Goal: Find specific page/section: Find specific page/section

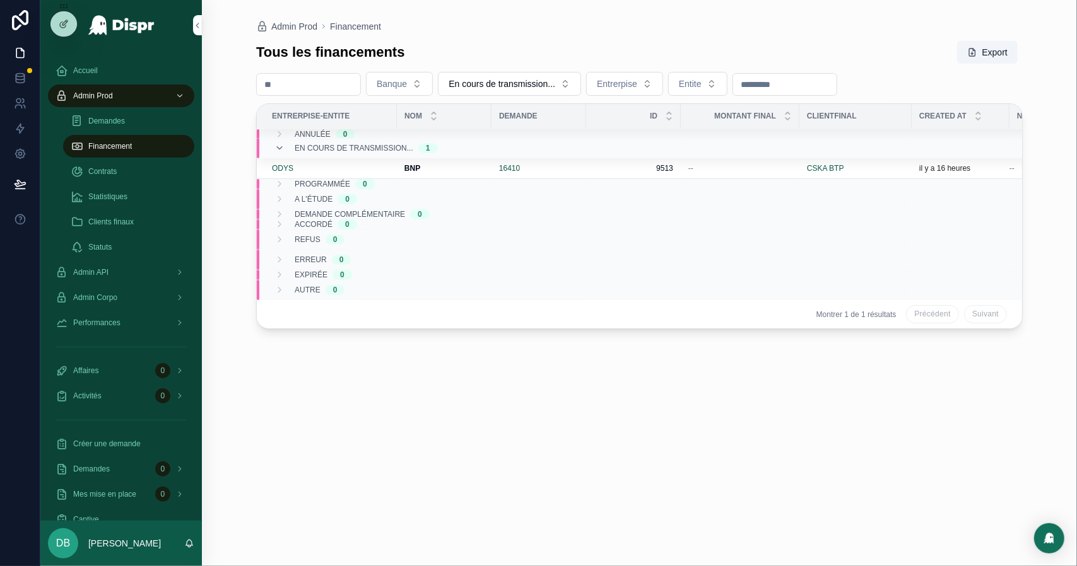
click at [125, 201] on span "Statistiques" at bounding box center [107, 197] width 39 height 10
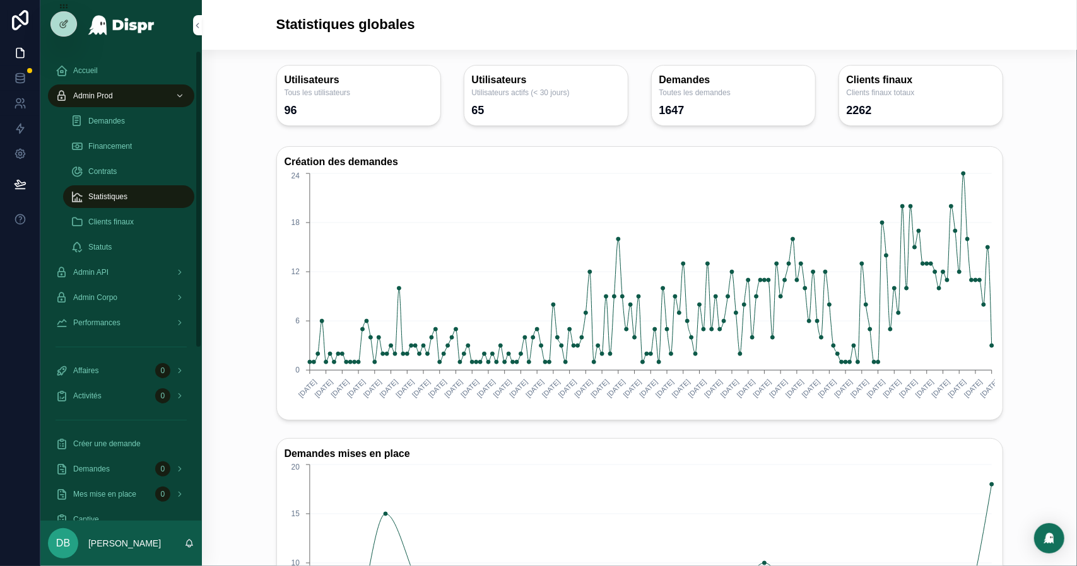
click at [105, 144] on span "Financement" at bounding box center [110, 146] width 44 height 10
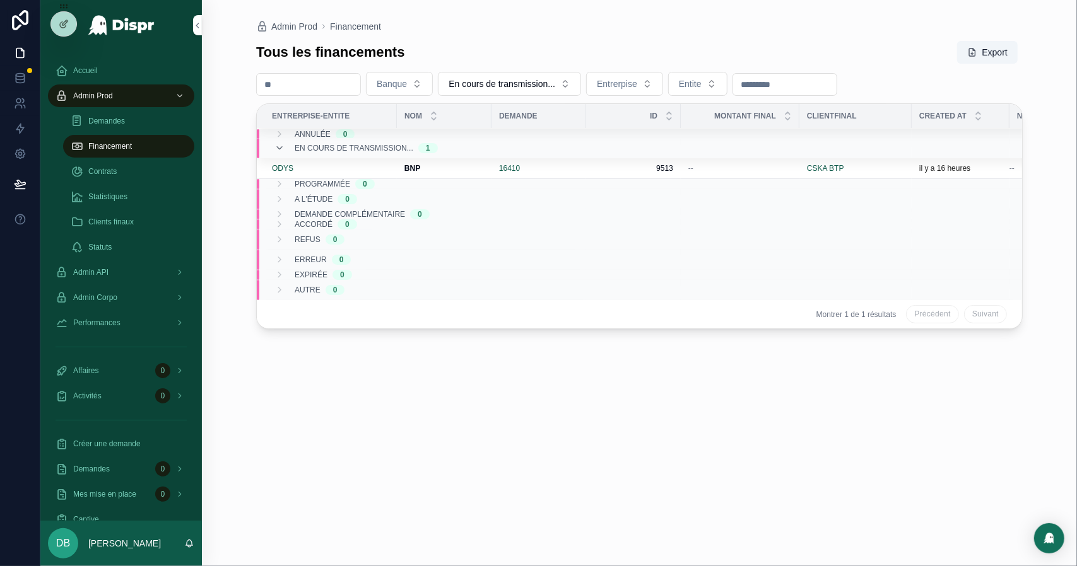
click at [112, 201] on span "Statistiques" at bounding box center [107, 197] width 39 height 10
